Goal: Information Seeking & Learning: Check status

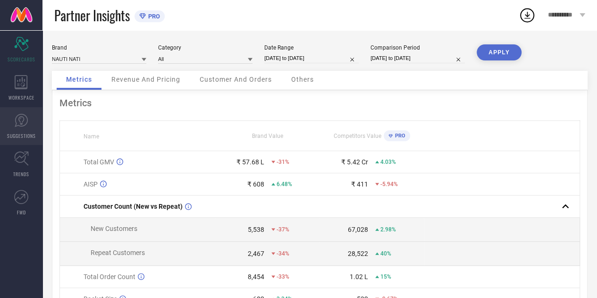
click at [21, 140] on link "SUGGESTIONS" at bounding box center [21, 126] width 42 height 38
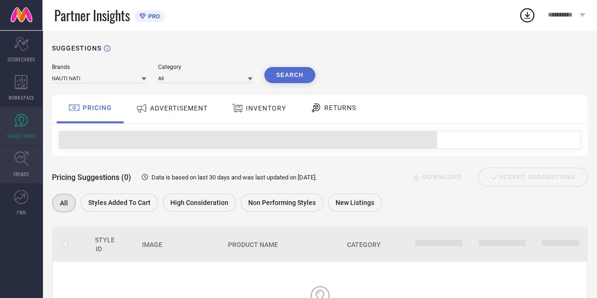
click at [24, 165] on icon at bounding box center [21, 158] width 15 height 15
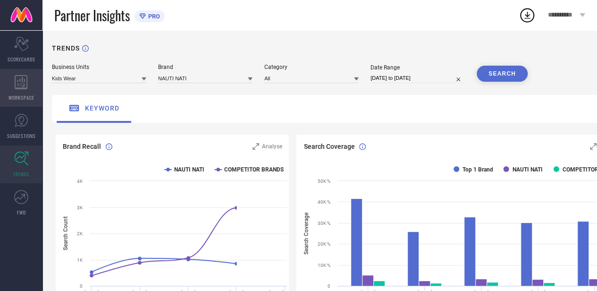
click at [18, 87] on icon at bounding box center [21, 82] width 13 height 14
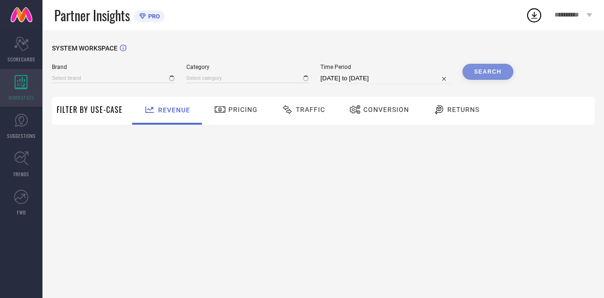
type input "NAUTI NATI"
type input "All"
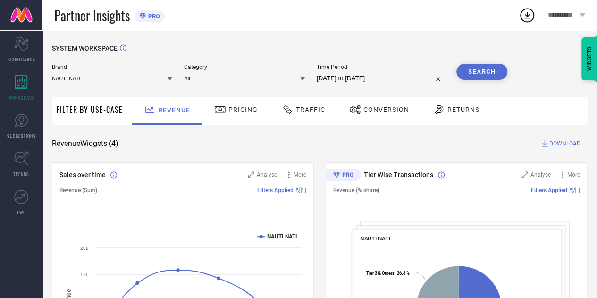
click at [303, 110] on span "Traffic" at bounding box center [310, 110] width 29 height 8
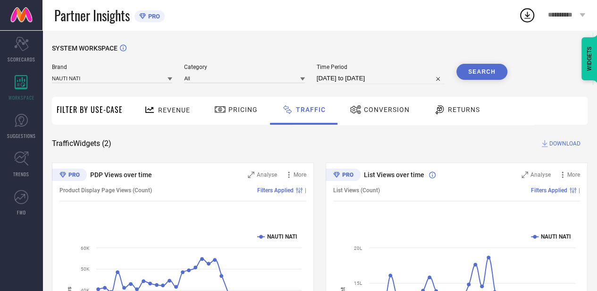
select select "6"
select select "2025"
select select "7"
select select "2025"
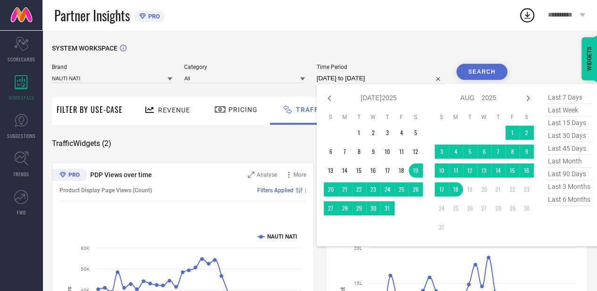
click at [384, 78] on input "[DATE] to [DATE]" at bounding box center [381, 78] width 128 height 11
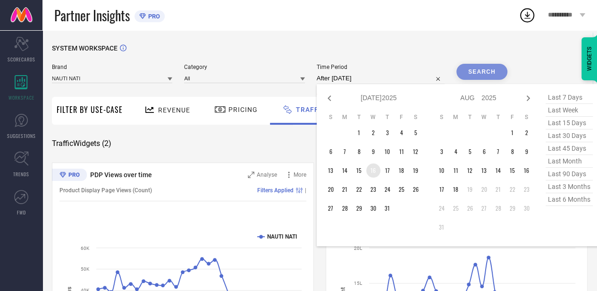
click at [371, 169] on td "16" at bounding box center [373, 170] width 14 height 14
type input "[DATE] to [DATE]"
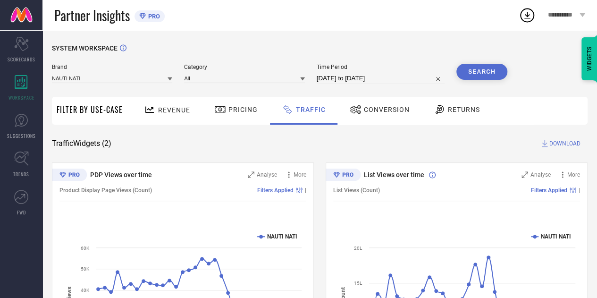
select select "6"
select select "2025"
select select "7"
select select "2025"
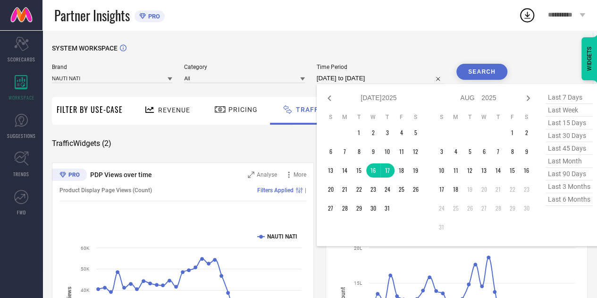
click at [378, 77] on input "[DATE] to [DATE]" at bounding box center [381, 78] width 128 height 11
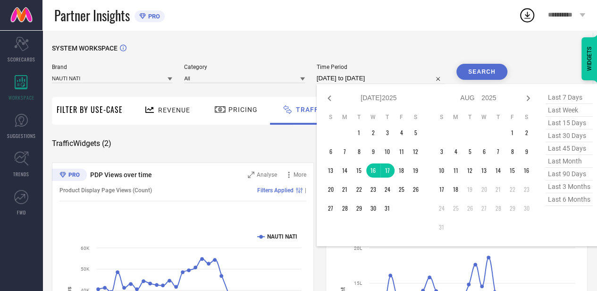
click at [378, 77] on input "[DATE] to [DATE]" at bounding box center [381, 78] width 128 height 11
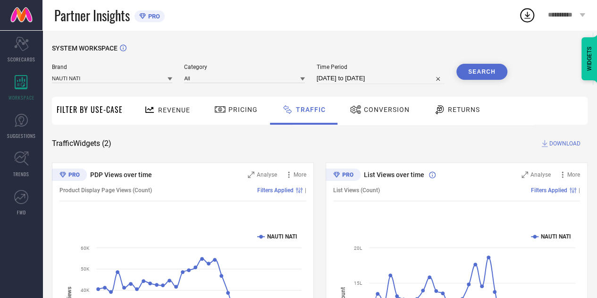
click at [389, 52] on div "SYSTEM WORKSPACE" at bounding box center [320, 53] width 536 height 19
click at [486, 78] on button "Search" at bounding box center [482, 72] width 51 height 16
